Goal: Task Accomplishment & Management: Manage account settings

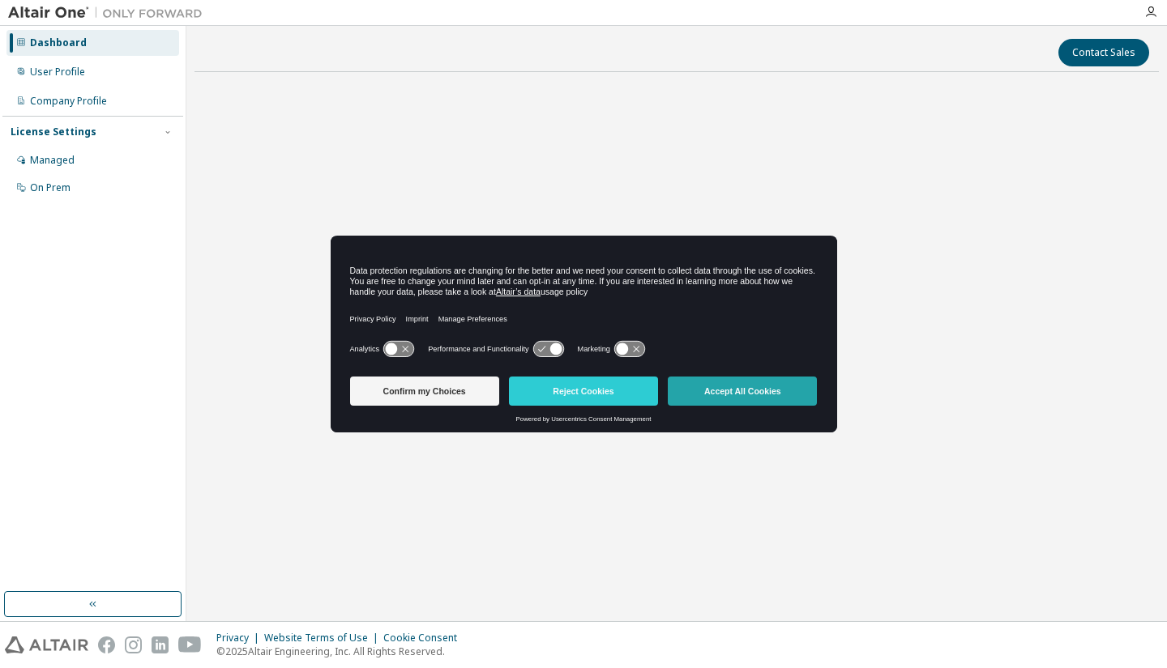
click at [789, 386] on button "Accept All Cookies" at bounding box center [742, 391] width 149 height 29
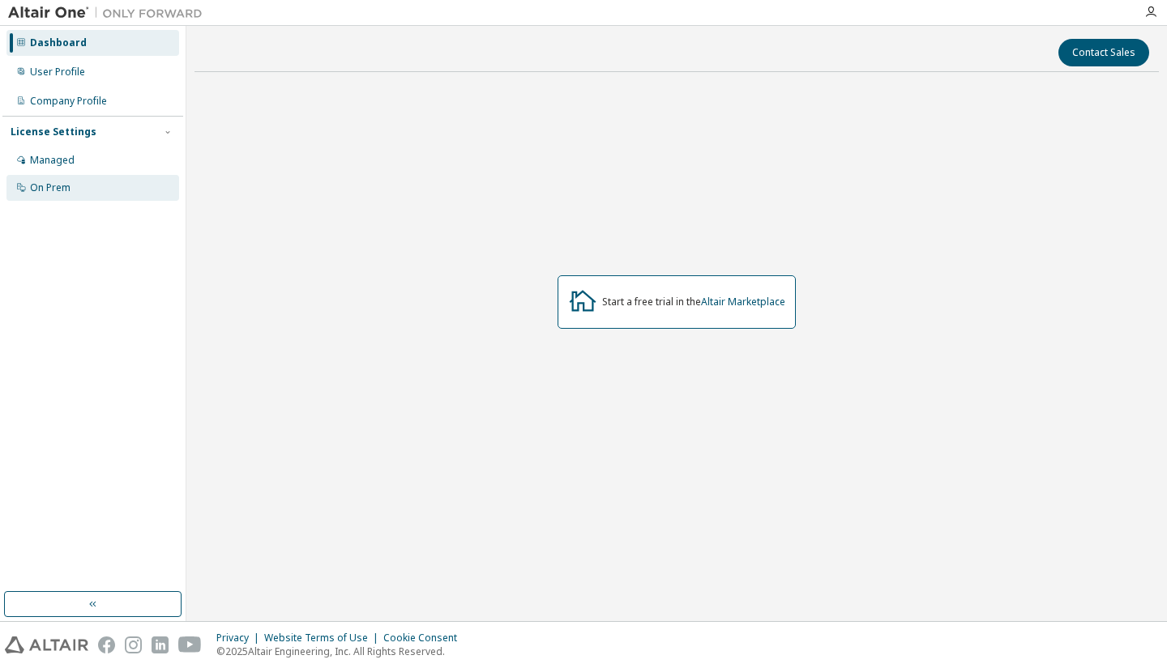
click at [79, 185] on div "On Prem" at bounding box center [92, 188] width 173 height 26
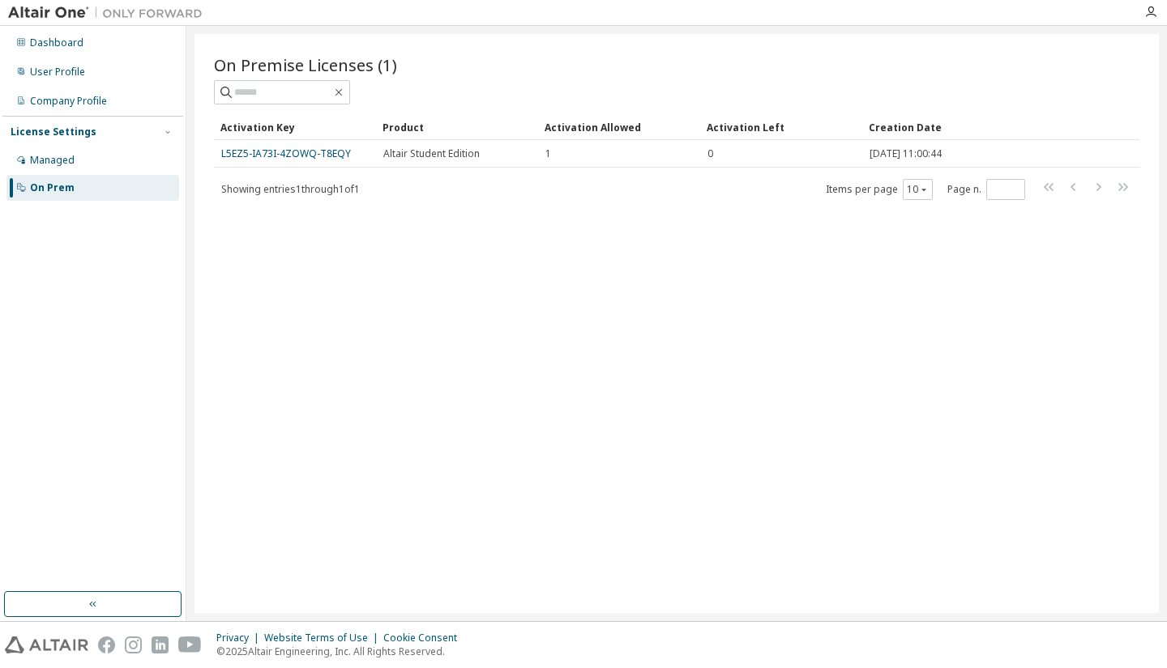
click at [335, 252] on div "On Premise Licenses (1) Clear Load Save Save As Field Operator Value Select fil…" at bounding box center [676, 323] width 964 height 579
click at [334, 255] on div "On Premise Licenses (1) Clear Load Save Save As Field Operator Value Select fil…" at bounding box center [676, 323] width 964 height 579
click at [334, 256] on div "On Premise Licenses (1) Clear Load Save Save As Field Operator Value Select fil…" at bounding box center [676, 323] width 964 height 579
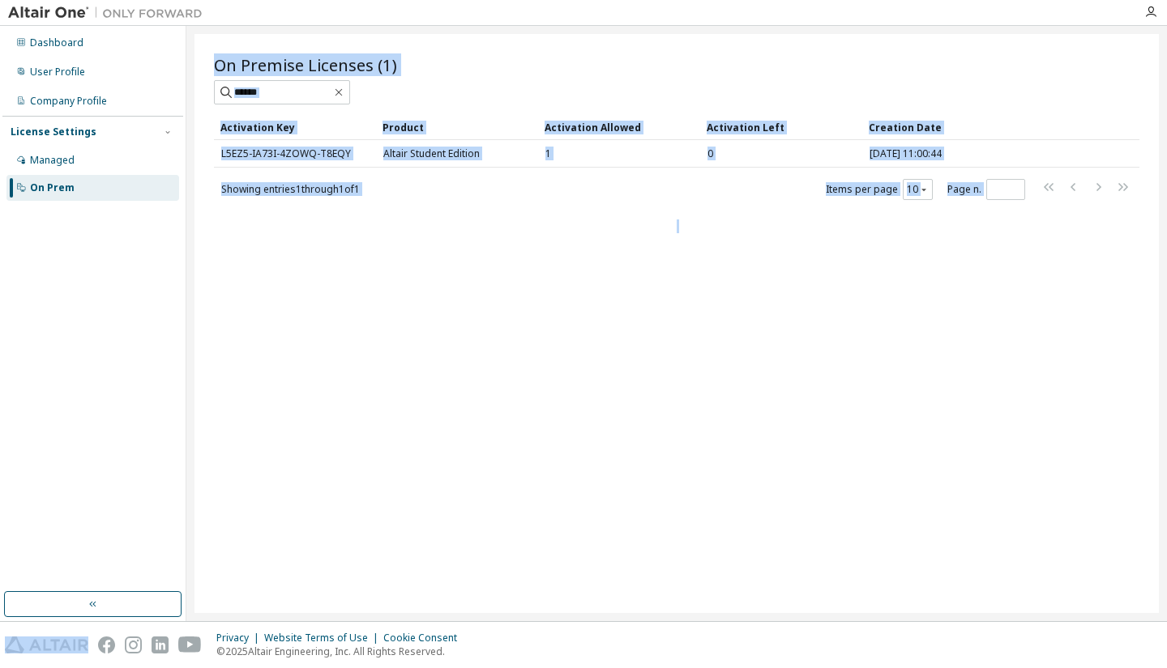
click at [334, 256] on div "On Premise Licenses (1) Clear Load Save Save As Field Operator Value Select fil…" at bounding box center [676, 323] width 964 height 579
click at [729, 318] on div "On Premise Licenses (1) Clear Load Save Save As Field Operator Value Select fil…" at bounding box center [676, 323] width 964 height 579
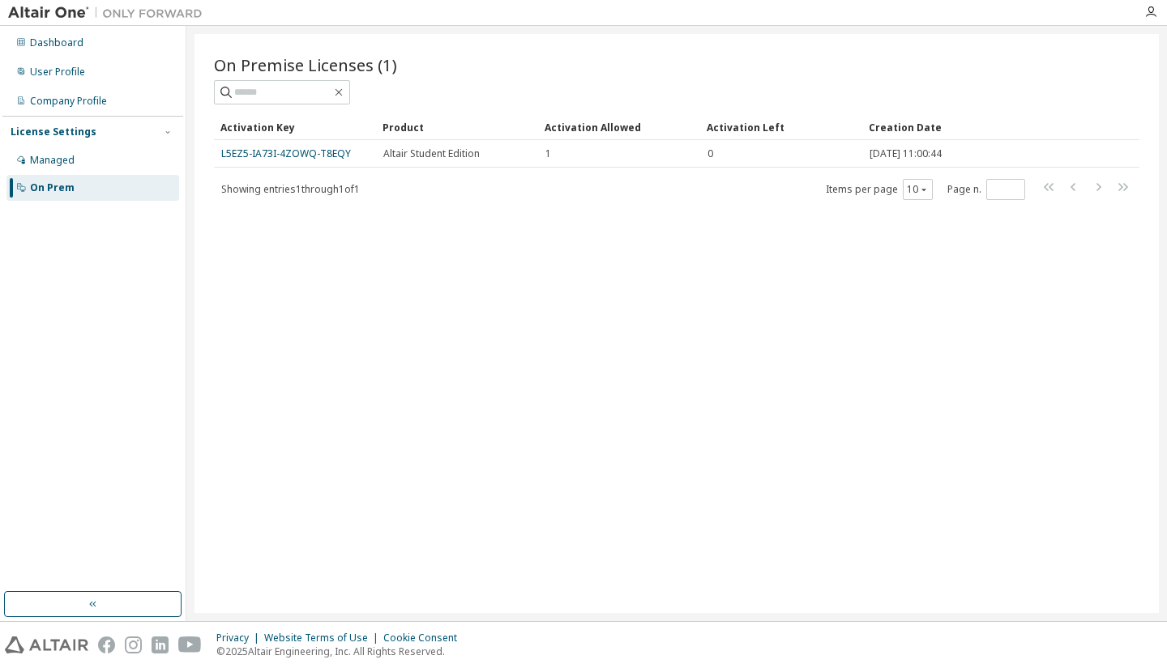
click at [728, 324] on div "On Premise Licenses (1) Clear Load Save Save As Field Operator Value Select fil…" at bounding box center [676, 323] width 964 height 579
click at [723, 334] on div "On Premise Licenses (1) Clear Load Save Save As Field Operator Value Select fil…" at bounding box center [676, 323] width 964 height 579
click at [717, 348] on div "On Premise Licenses (1) Clear Load Save Save As Field Operator Value Select fil…" at bounding box center [676, 323] width 964 height 579
click at [712, 355] on div "On Premise Licenses (1) Clear Load Save Save As Field Operator Value Select fil…" at bounding box center [676, 323] width 964 height 579
click at [709, 359] on div "On Premise Licenses (1) Clear Load Save Save As Field Operator Value Select fil…" at bounding box center [676, 323] width 964 height 579
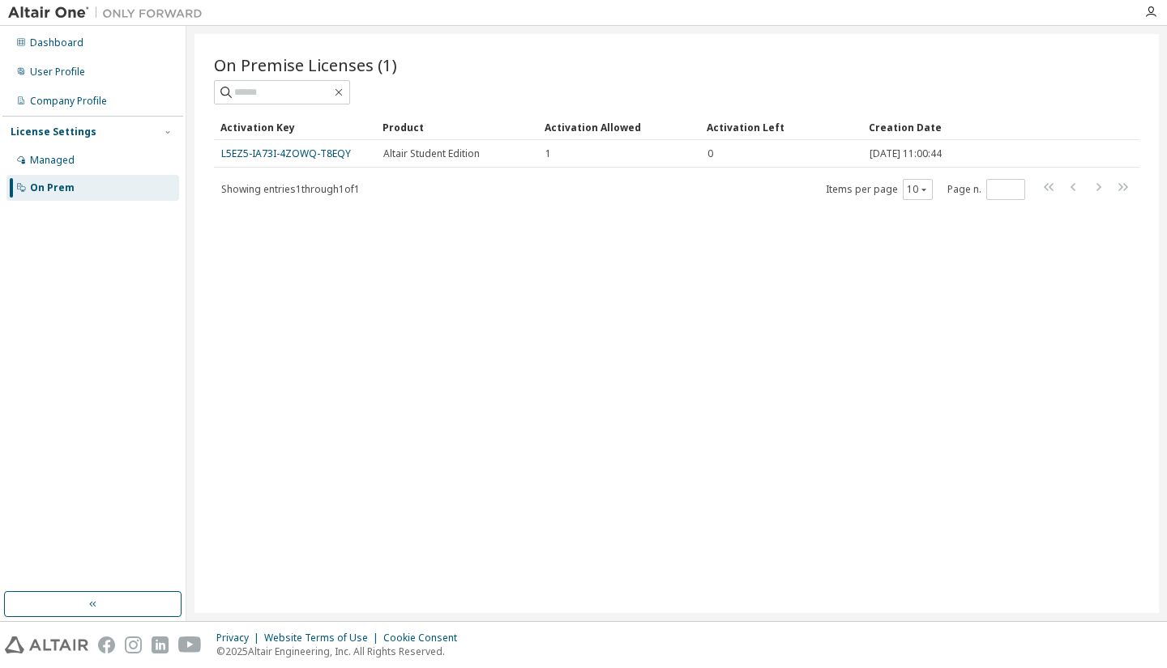
click at [701, 369] on div "On Premise Licenses (1) Clear Load Save Save As Field Operator Value Select fil…" at bounding box center [676, 323] width 964 height 579
click at [685, 383] on div "On Premise Licenses (1) Clear Load Save Save As Field Operator Value Select fil…" at bounding box center [676, 323] width 964 height 579
click at [369, 313] on div "On Premise Licenses (1) Clear Load Save Save As Field Operator Value Select fil…" at bounding box center [676, 323] width 964 height 579
click at [312, 242] on div "On Premise Licenses (1) Clear Load Save Save As Field Operator Value Select fil…" at bounding box center [676, 323] width 964 height 579
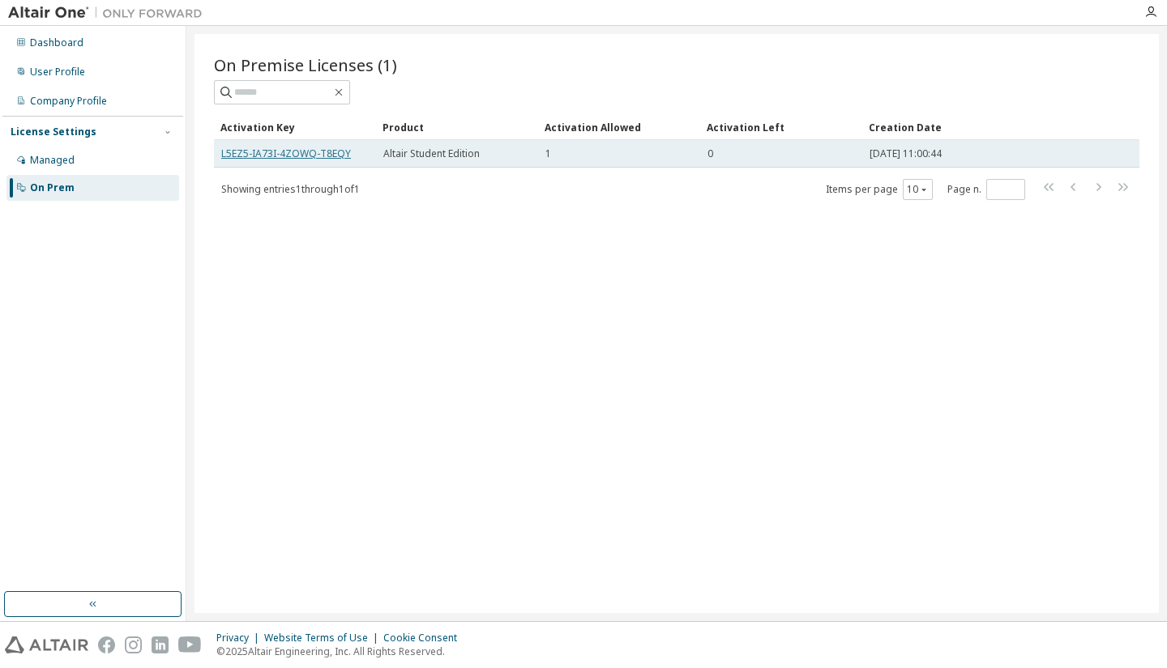
click at [314, 147] on td "L5EZ5-IA73I-4ZOWQ-T8EQY" at bounding box center [295, 154] width 162 height 28
click at [316, 152] on link "L5EZ5-IA73I-4ZOWQ-T8EQY" at bounding box center [286, 154] width 130 height 14
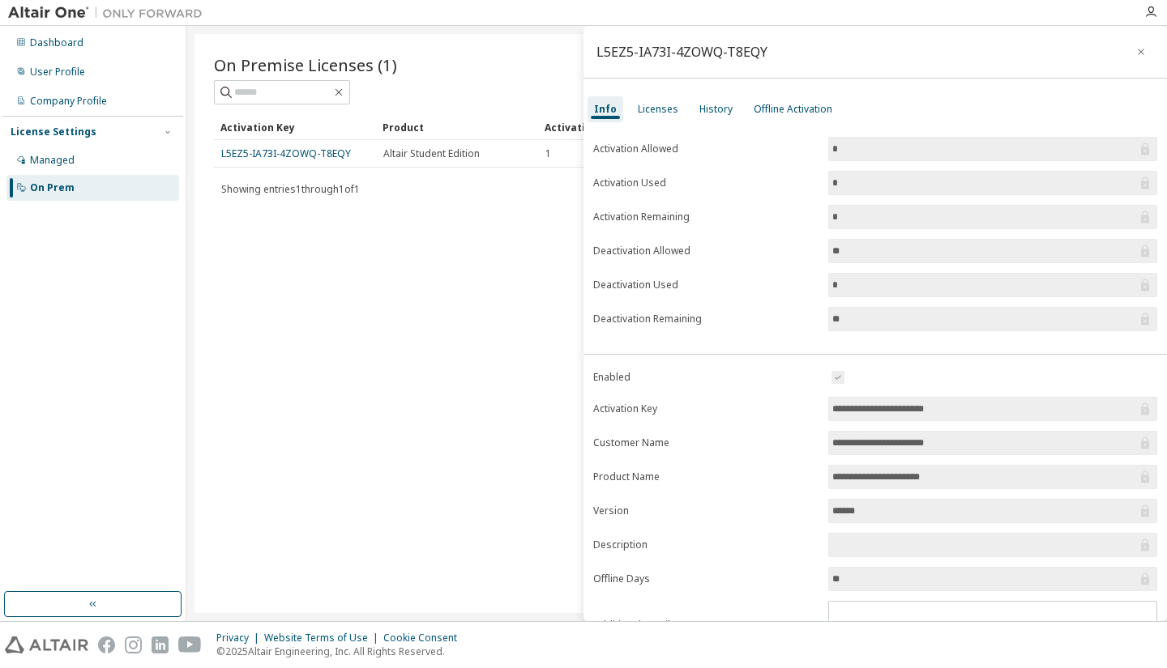
click at [663, 182] on label "Activation Used" at bounding box center [705, 183] width 225 height 13
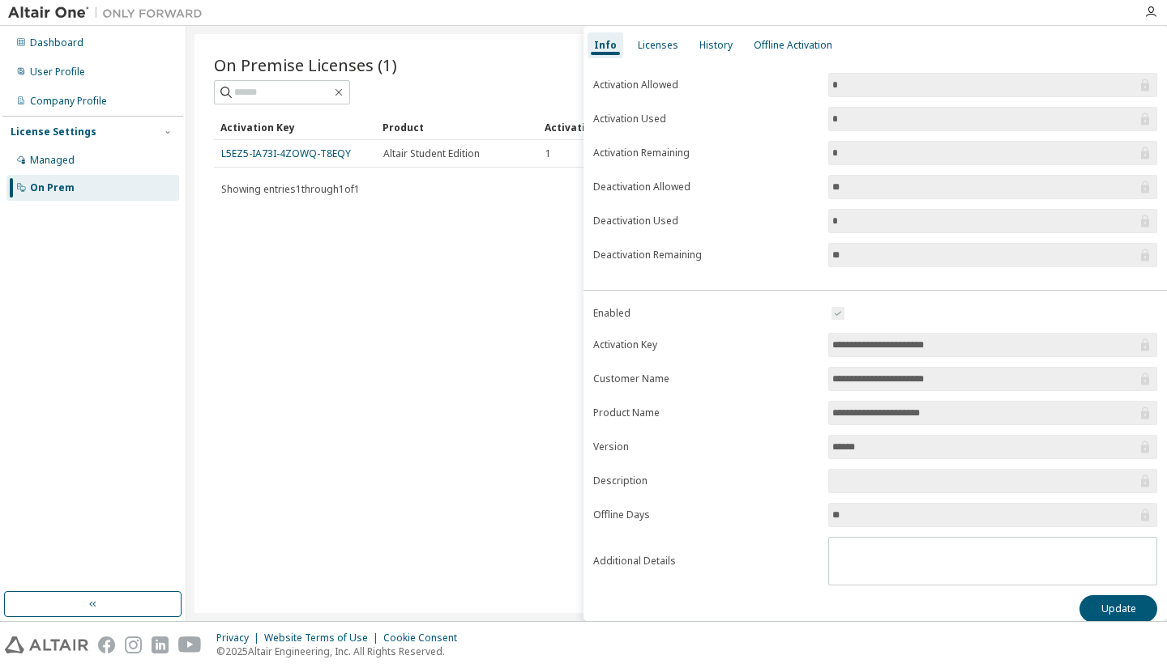
scroll to position [79, 0]
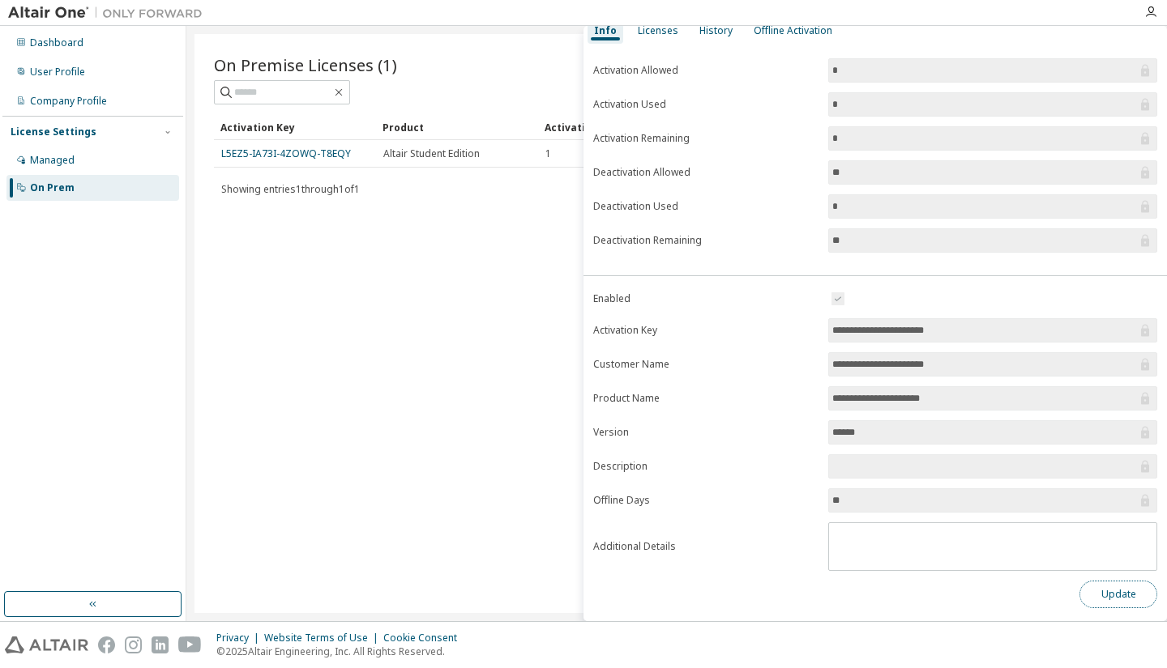
click at [1115, 595] on button "Update" at bounding box center [1118, 595] width 78 height 28
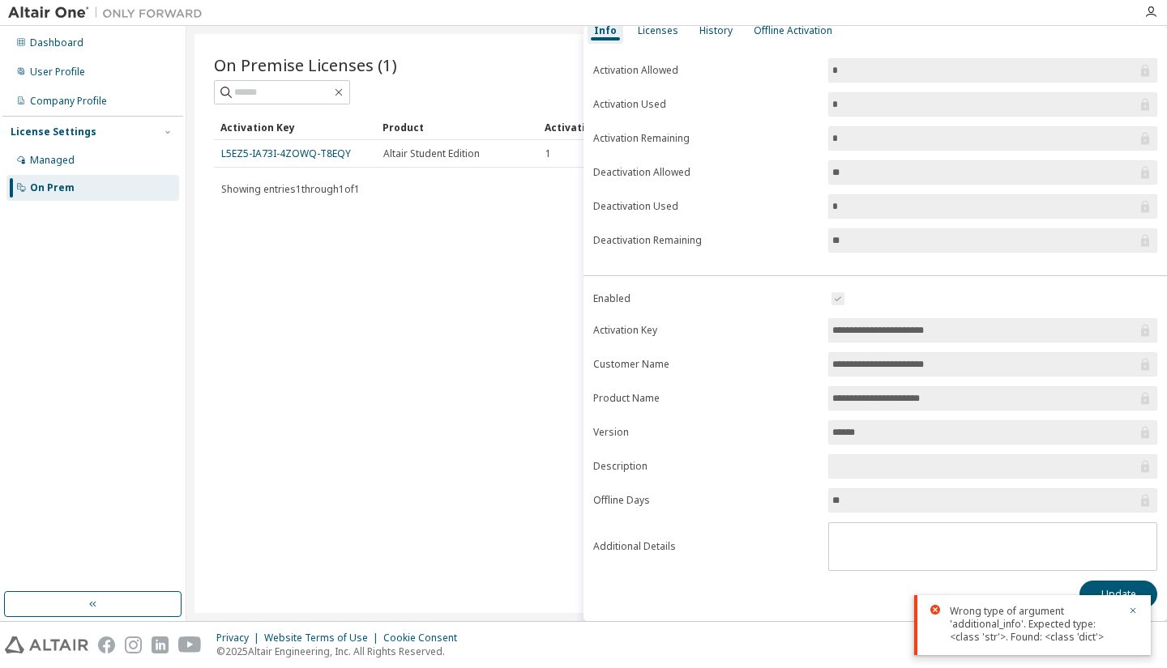
scroll to position [0, 0]
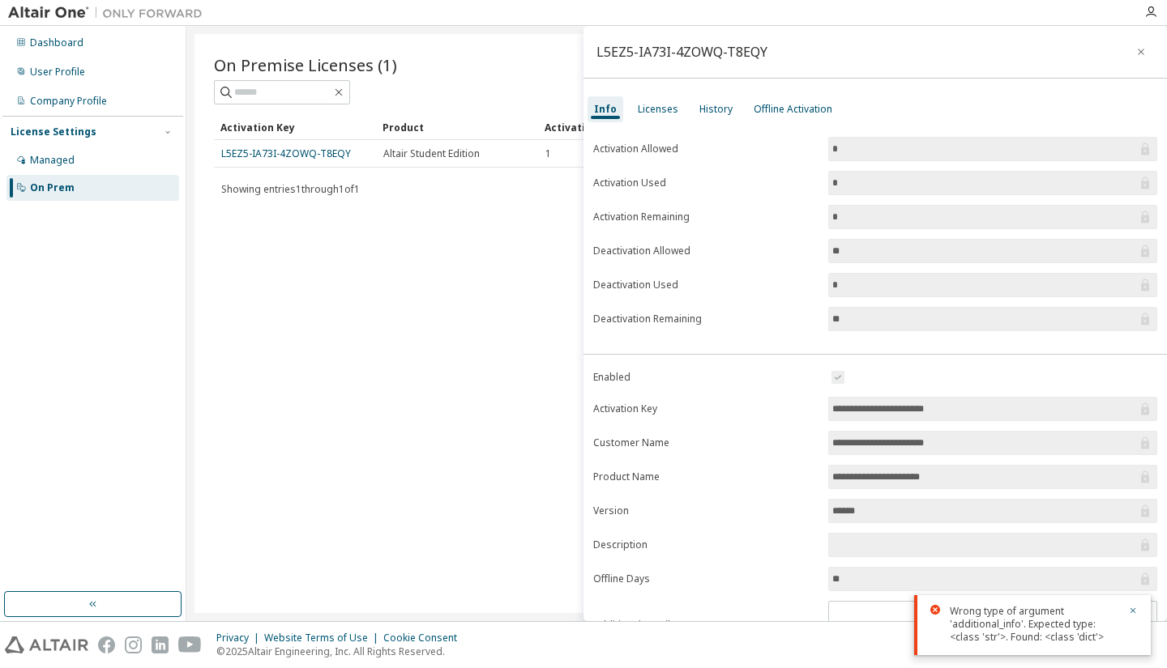
click at [839, 153] on input "*" at bounding box center [984, 149] width 305 height 16
click at [493, 280] on div "On Premise Licenses (1) Clear Load Save Save As Field Operator Value Select fil…" at bounding box center [676, 323] width 964 height 579
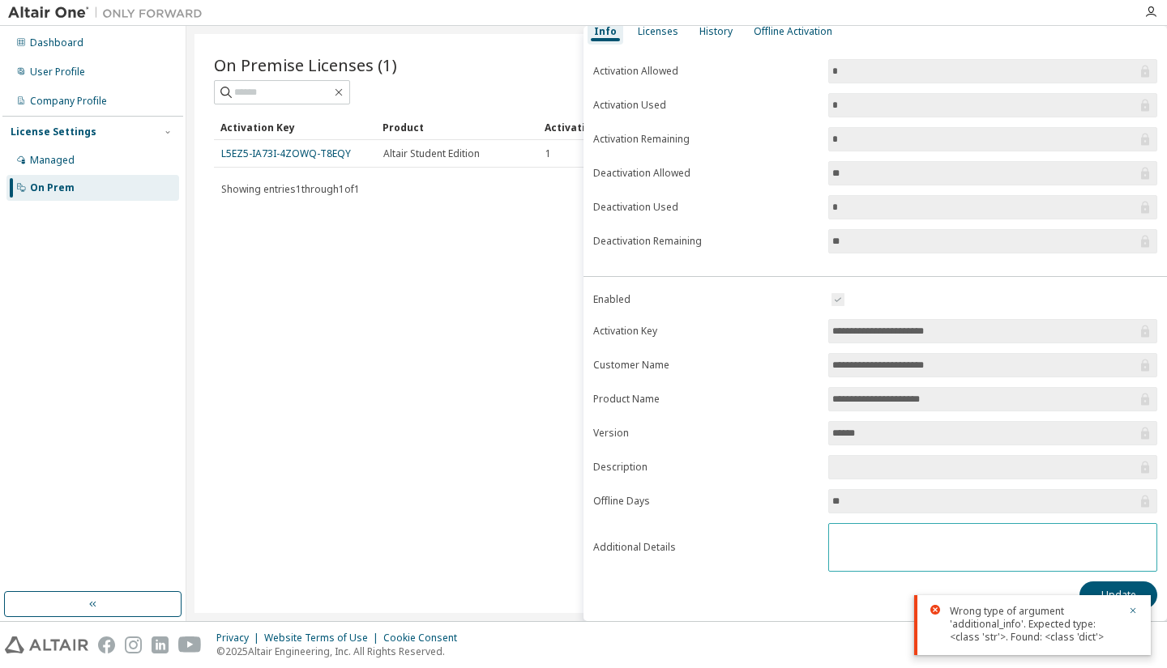
scroll to position [79, 0]
click at [1130, 605] on button "button" at bounding box center [1133, 612] width 10 height 15
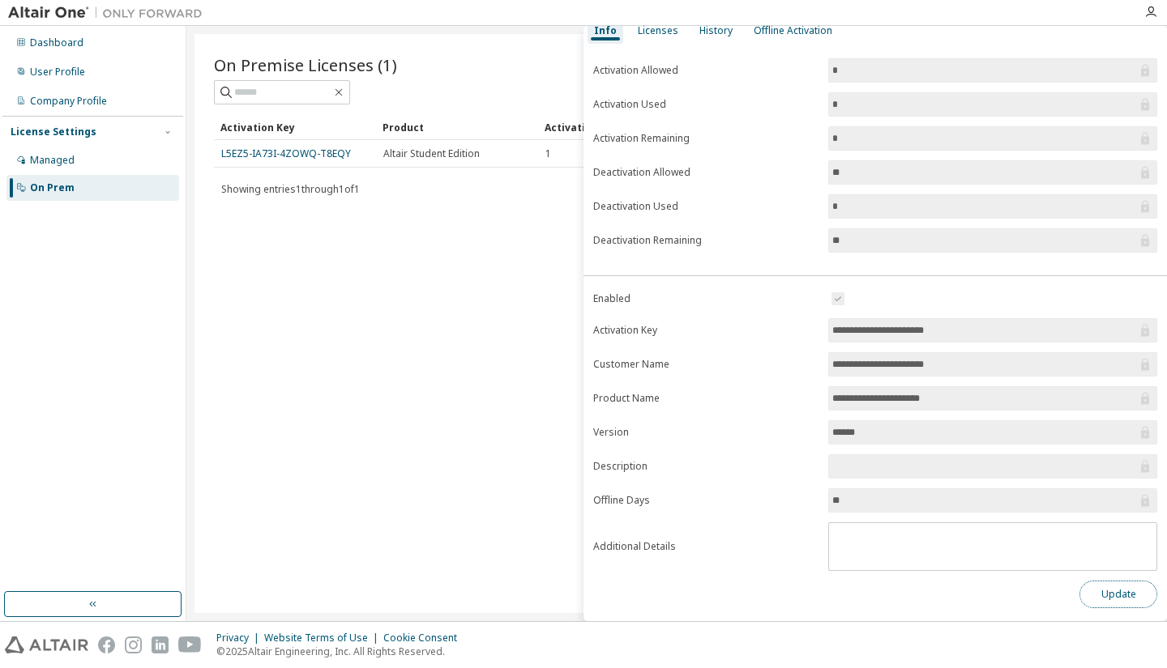
click at [1111, 594] on button "Update" at bounding box center [1118, 595] width 78 height 28
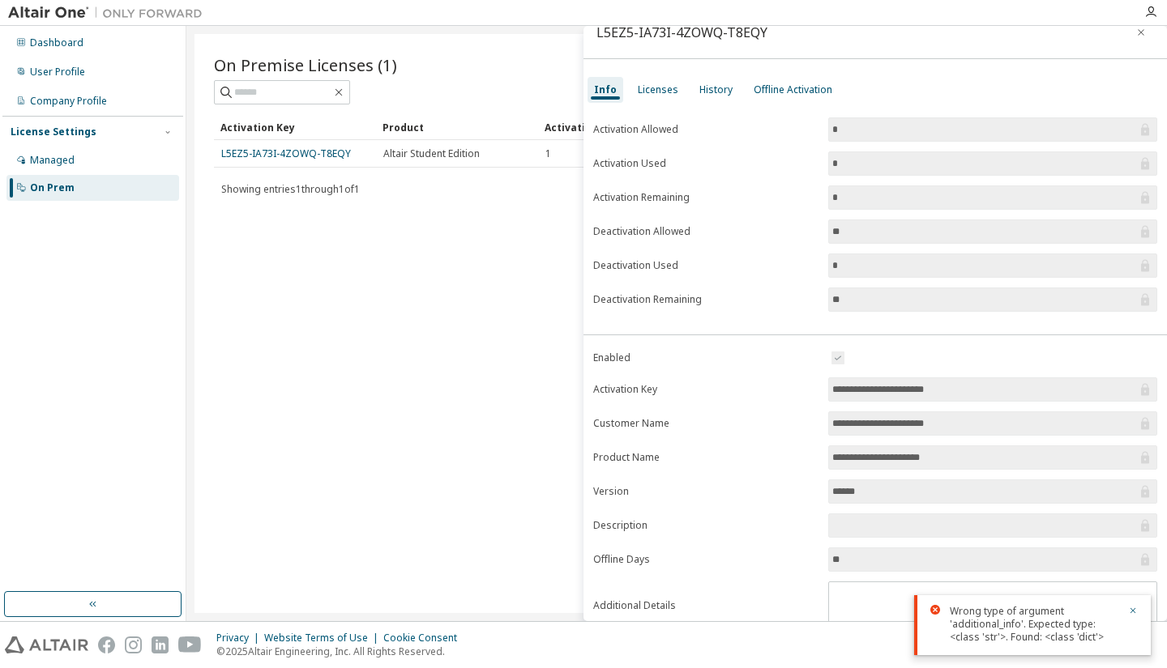
scroll to position [0, 0]
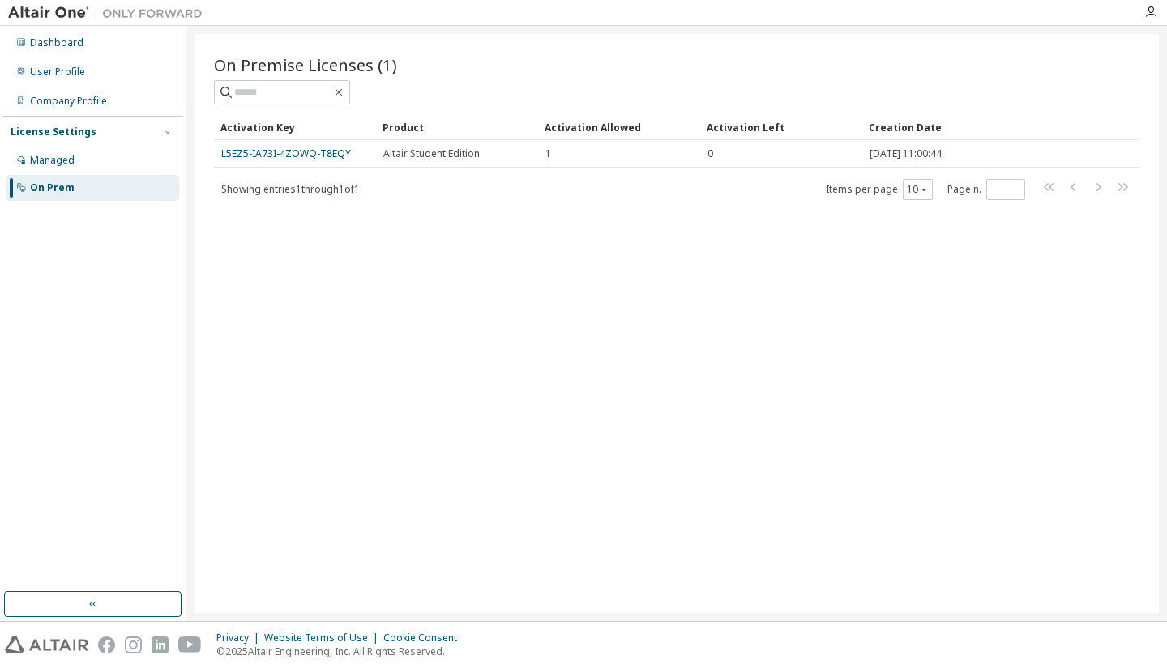
click at [452, 296] on div "On Premise Licenses (1) Clear Load Save Save As Field Operator Value Select fil…" at bounding box center [676, 323] width 964 height 579
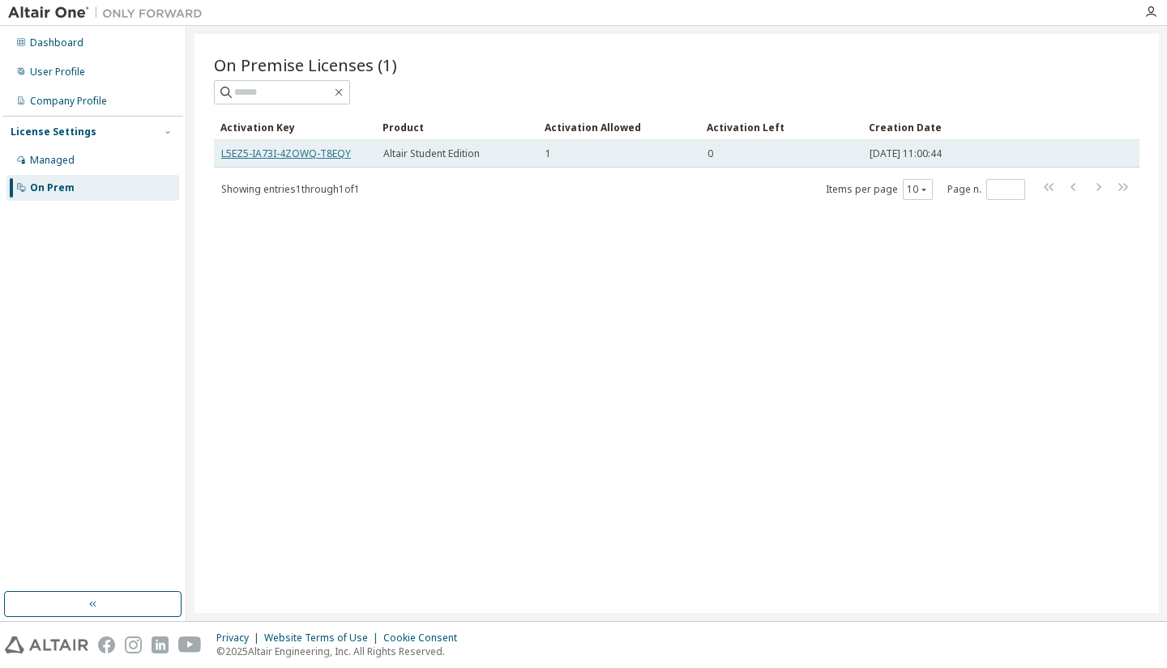
click at [224, 153] on link "L5EZ5-IA73I-4ZOWQ-T8EQY" at bounding box center [286, 154] width 130 height 14
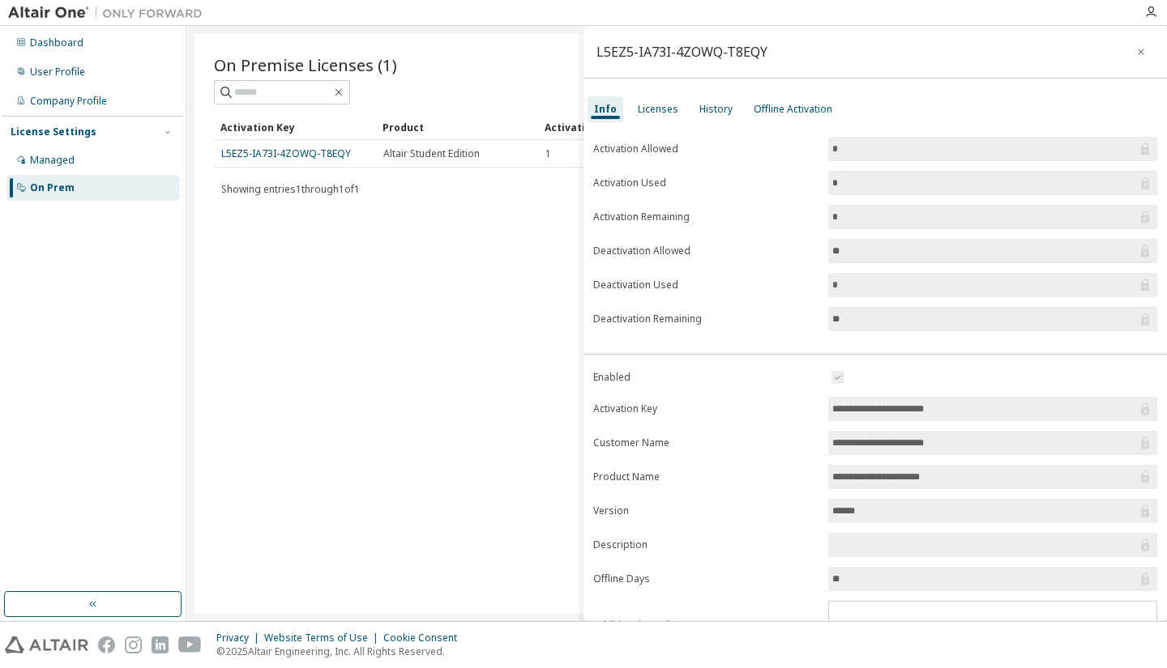
drag, startPoint x: 829, startPoint y: 408, endPoint x: 952, endPoint y: 409, distance: 123.2
click at [952, 409] on input "**********" at bounding box center [984, 409] width 305 height 16
click at [503, 317] on div "On Premise Licenses (1) Clear Load Save Save As Field Operator Value Select fil…" at bounding box center [676, 323] width 964 height 579
click at [480, 264] on div "On Premise Licenses (1) Clear Load Save Save As Field Operator Value Select fil…" at bounding box center [676, 323] width 964 height 579
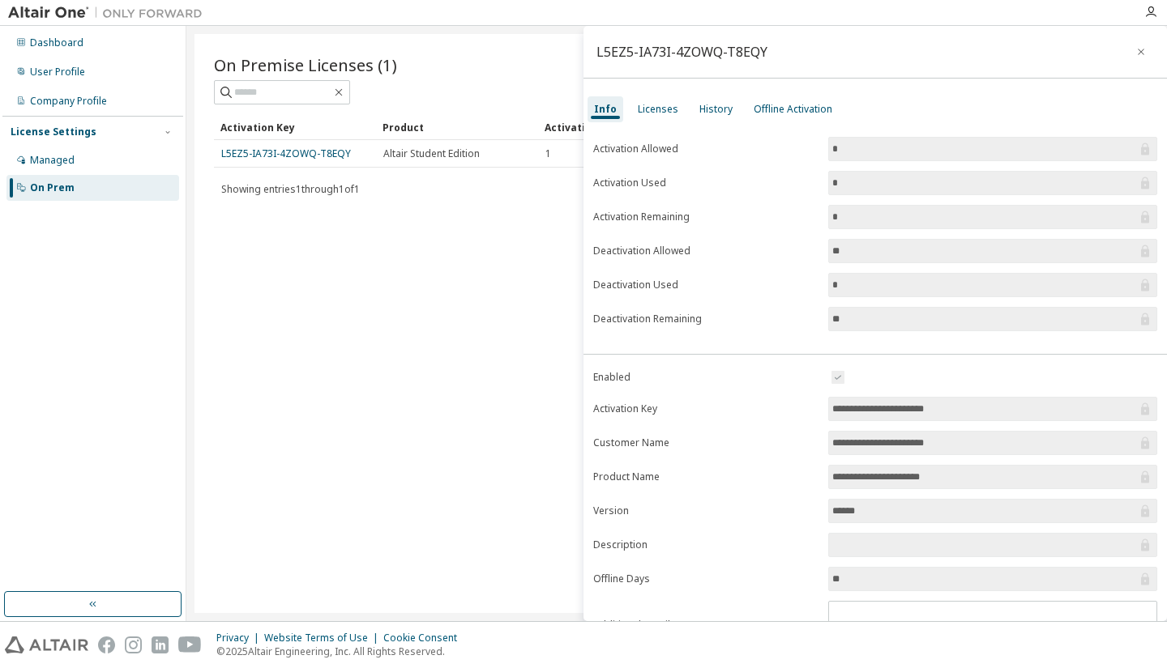
click at [481, 278] on div "On Premise Licenses (1) Clear Load Save Save As Field Operator Value Select fil…" at bounding box center [676, 323] width 964 height 579
click at [425, 425] on div "On Premise Licenses (1) Clear Load Save Save As Field Operator Value Select fil…" at bounding box center [676, 323] width 964 height 579
